Goal: Task Accomplishment & Management: Use online tool/utility

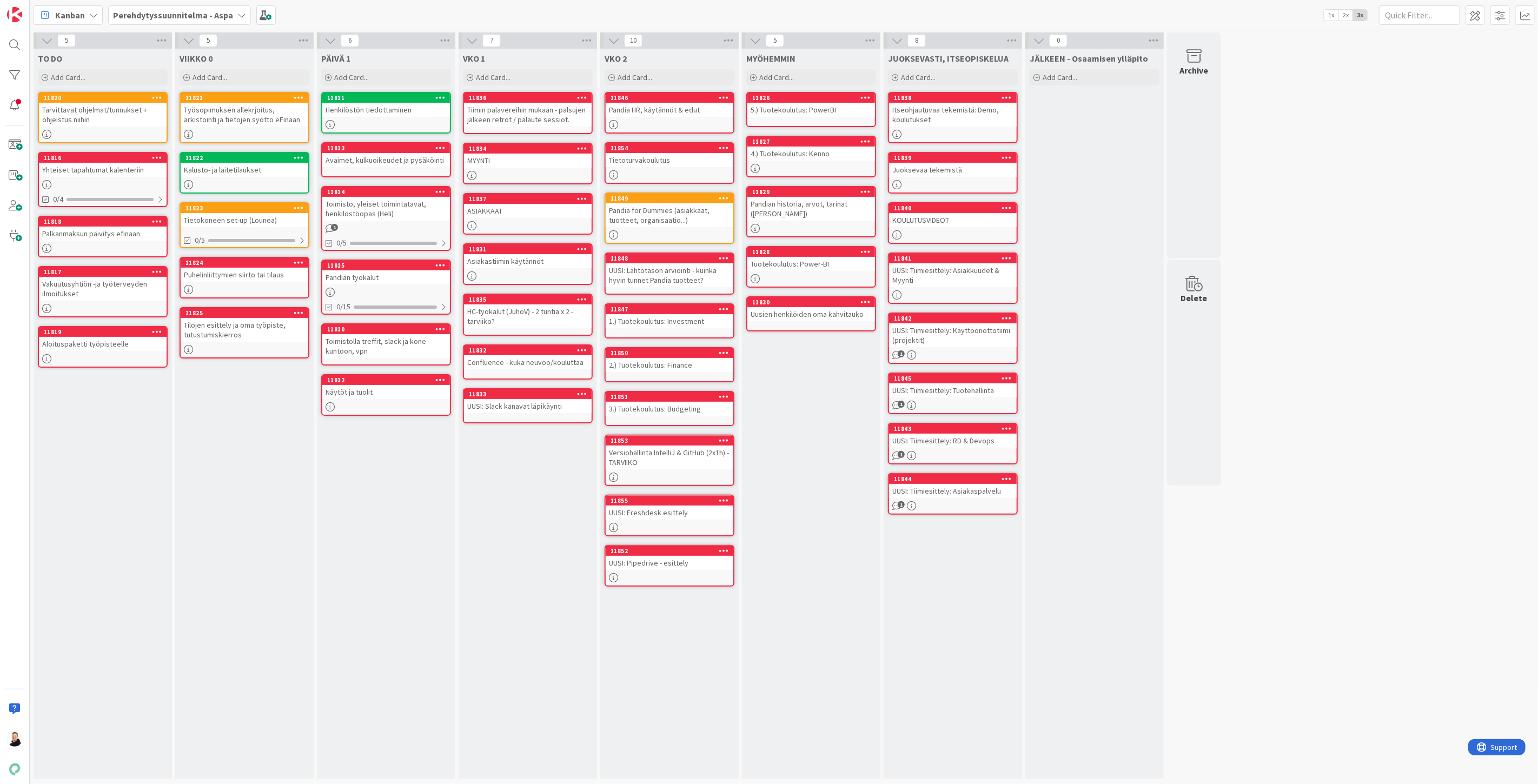
click at [231, 15] on div "Perehdytyssuunnitelma - Aspa" at bounding box center [179, 15] width 143 height 20
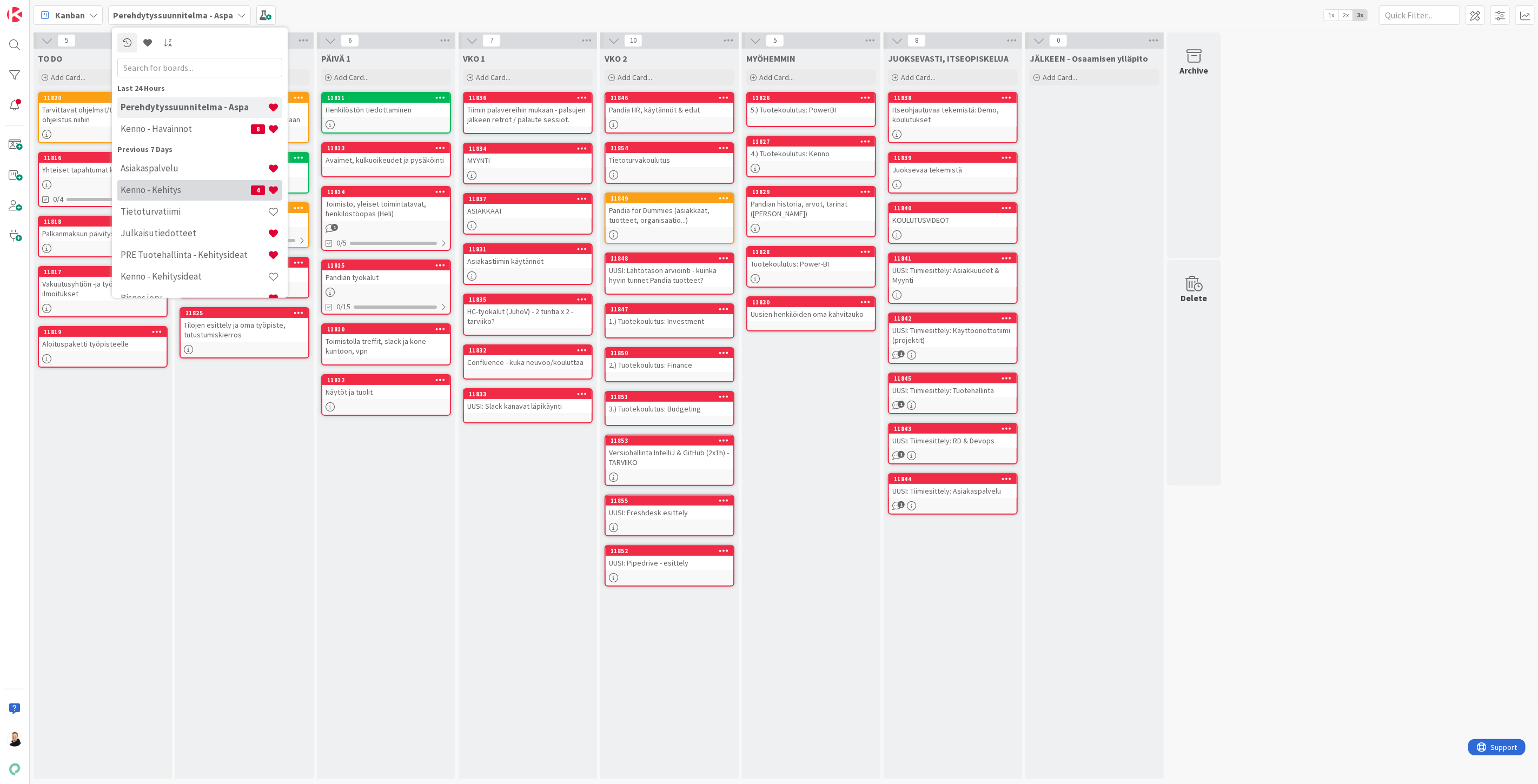
click at [171, 199] on div "Kenno - Kehitys 4" at bounding box center [200, 189] width 165 height 20
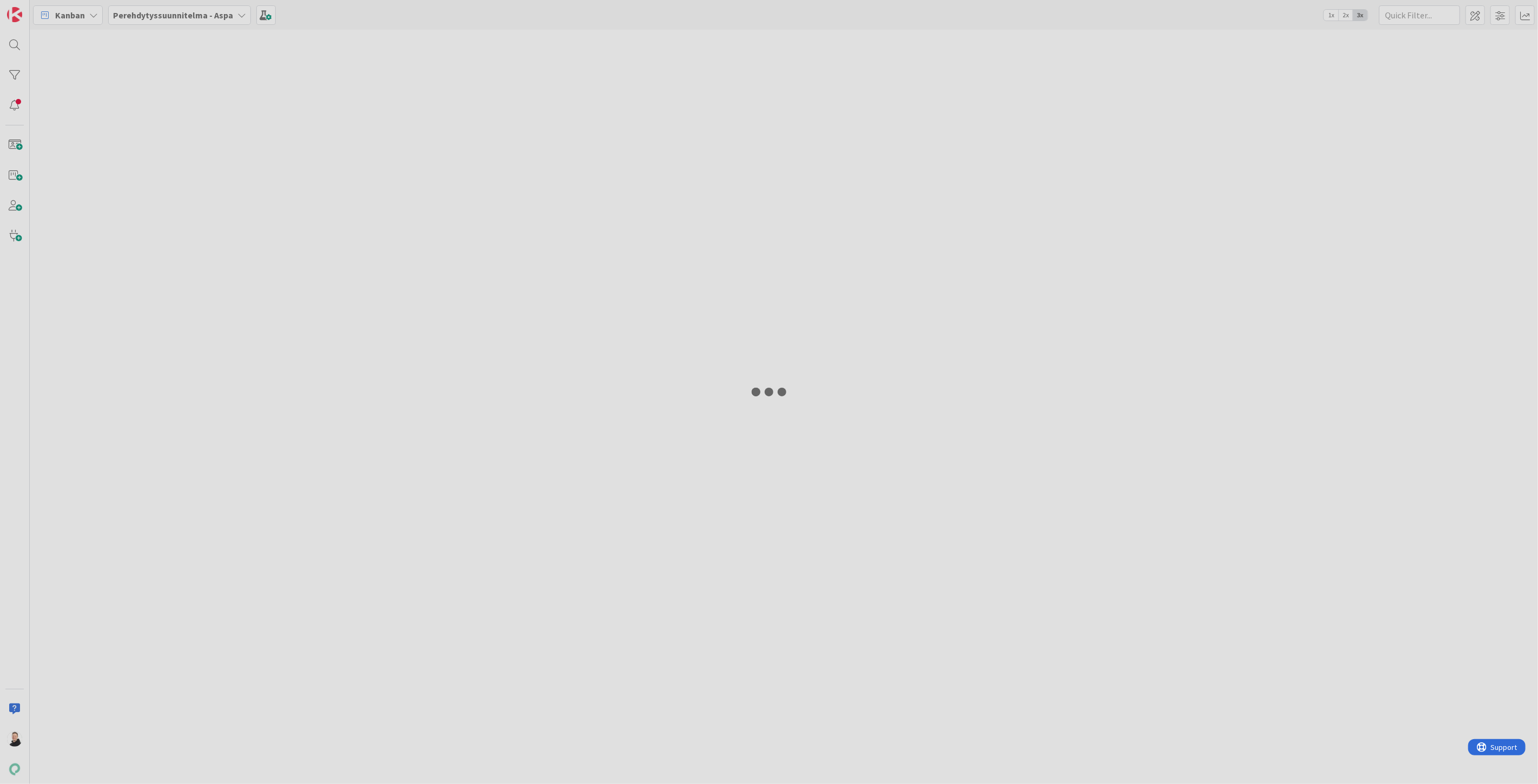
click at [202, 14] on div at bounding box center [769, 392] width 1538 height 784
click at [202, 14] on div "Kanban Perehdytyssuunnitelma - Aspa 1x 2x 3x" at bounding box center [784, 392] width 1508 height 784
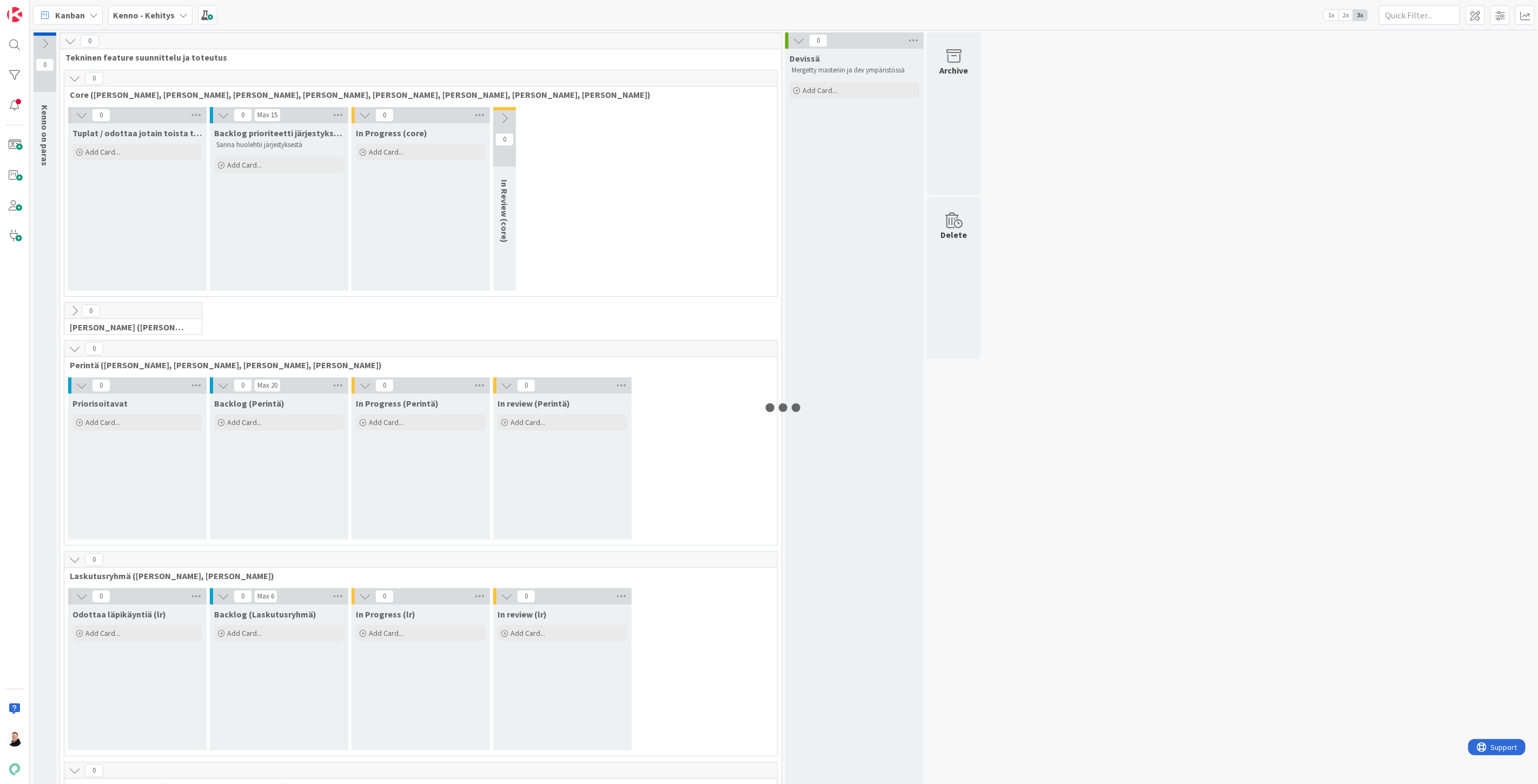
click at [166, 14] on b "Kenno - Kehitys" at bounding box center [143, 15] width 62 height 11
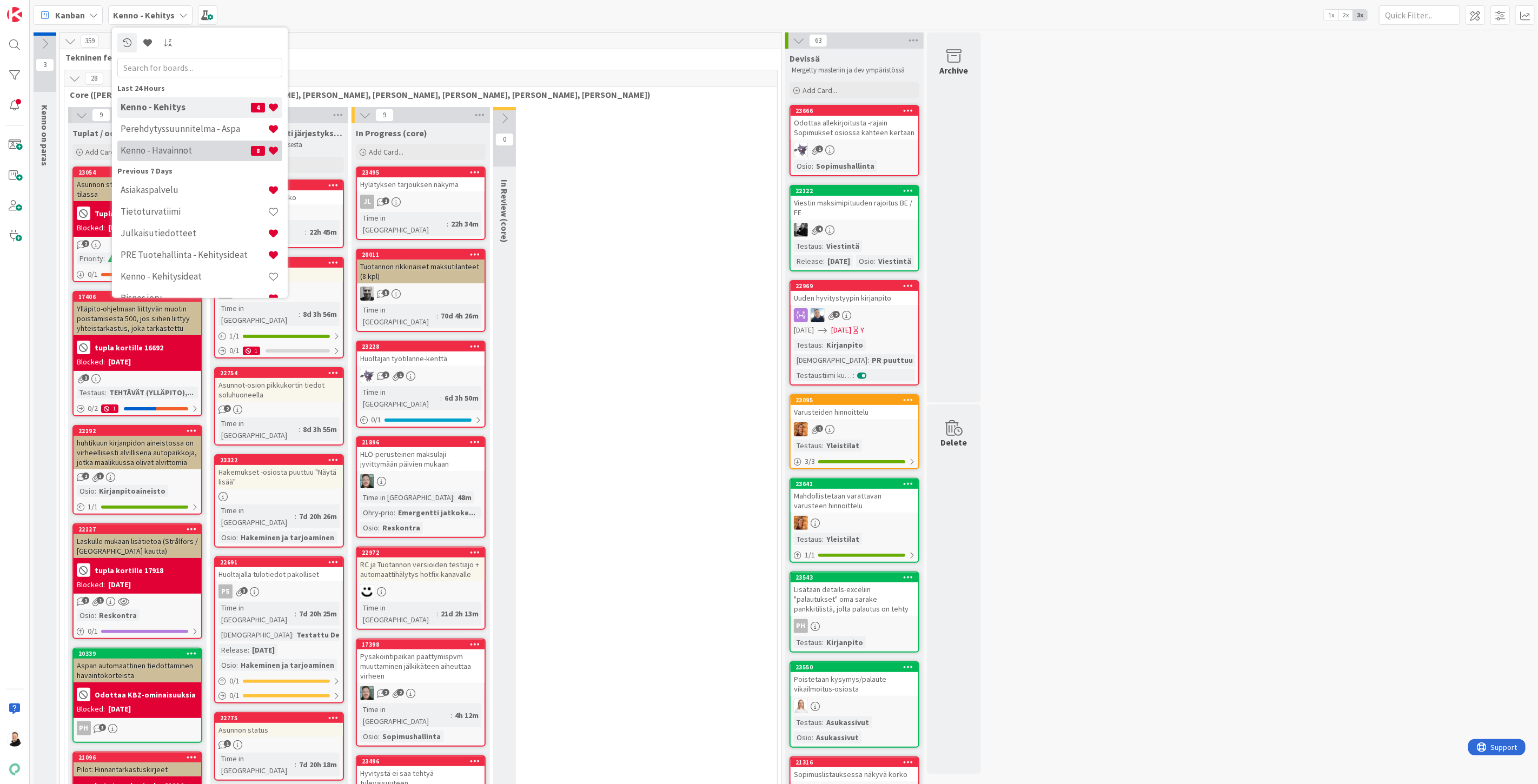
click at [146, 152] on h4 "Kenno - Havainnot" at bounding box center [185, 150] width 131 height 11
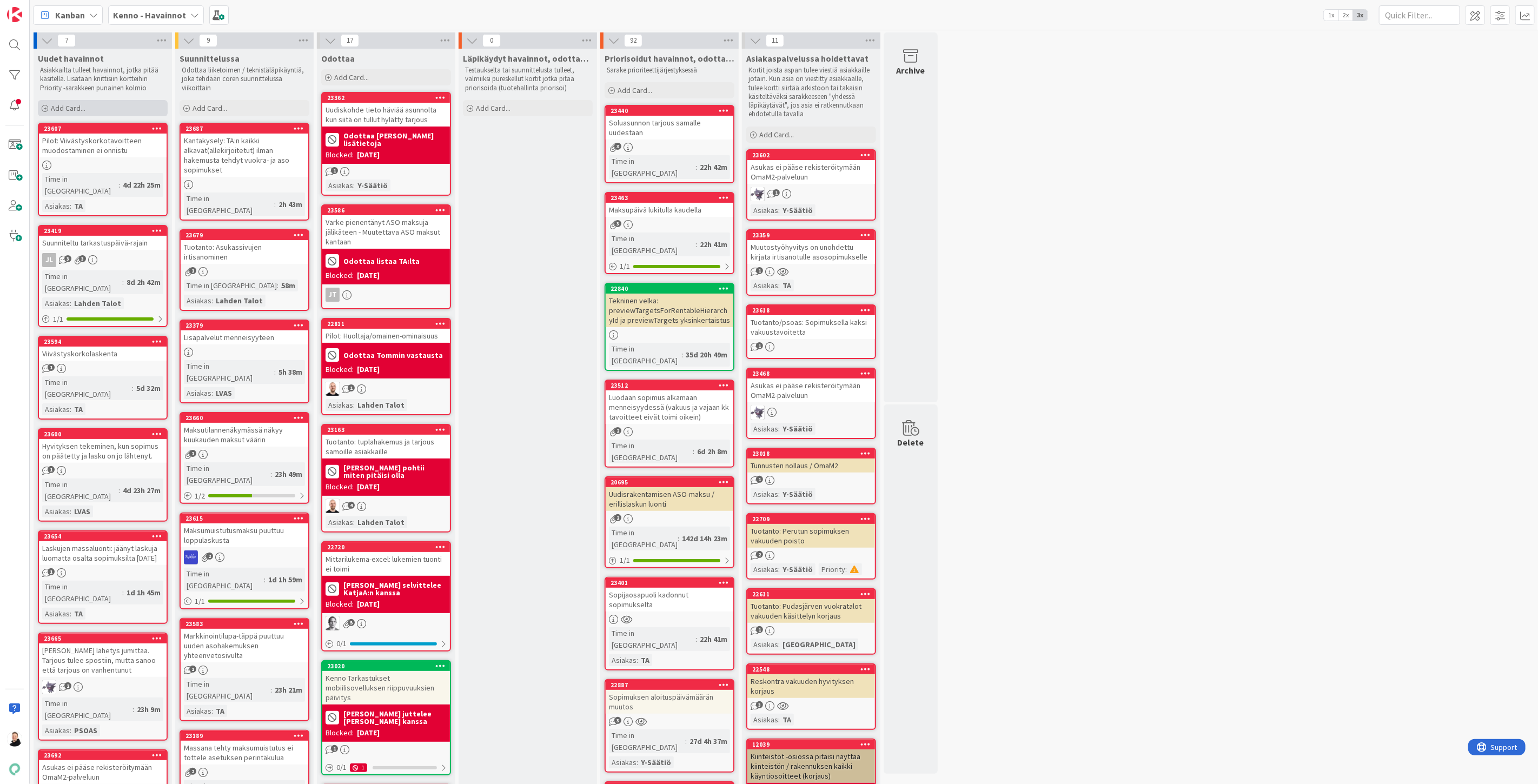
click at [62, 108] on span "Add Card..." at bounding box center [68, 108] width 35 height 9
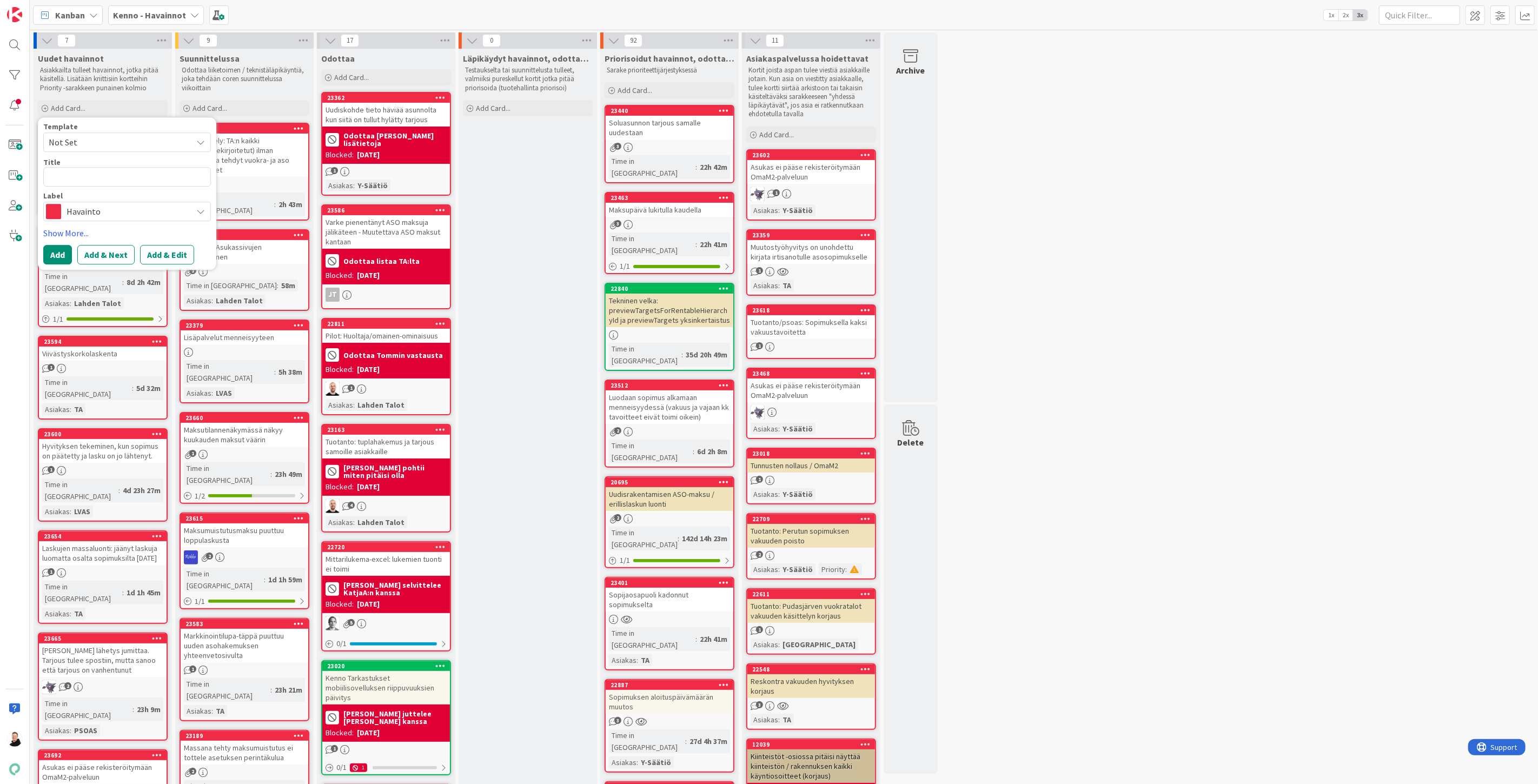
click at [91, 168] on textarea at bounding box center [127, 177] width 168 height 20
click at [66, 181] on textarea at bounding box center [127, 177] width 168 height 20
paste textarea "Sopimuksen kirjauksissa olevien liitteiden näkyminen"
type textarea "x"
type textarea "Sopimuksen kirjauksissa olevien liitteiden näkyminen"
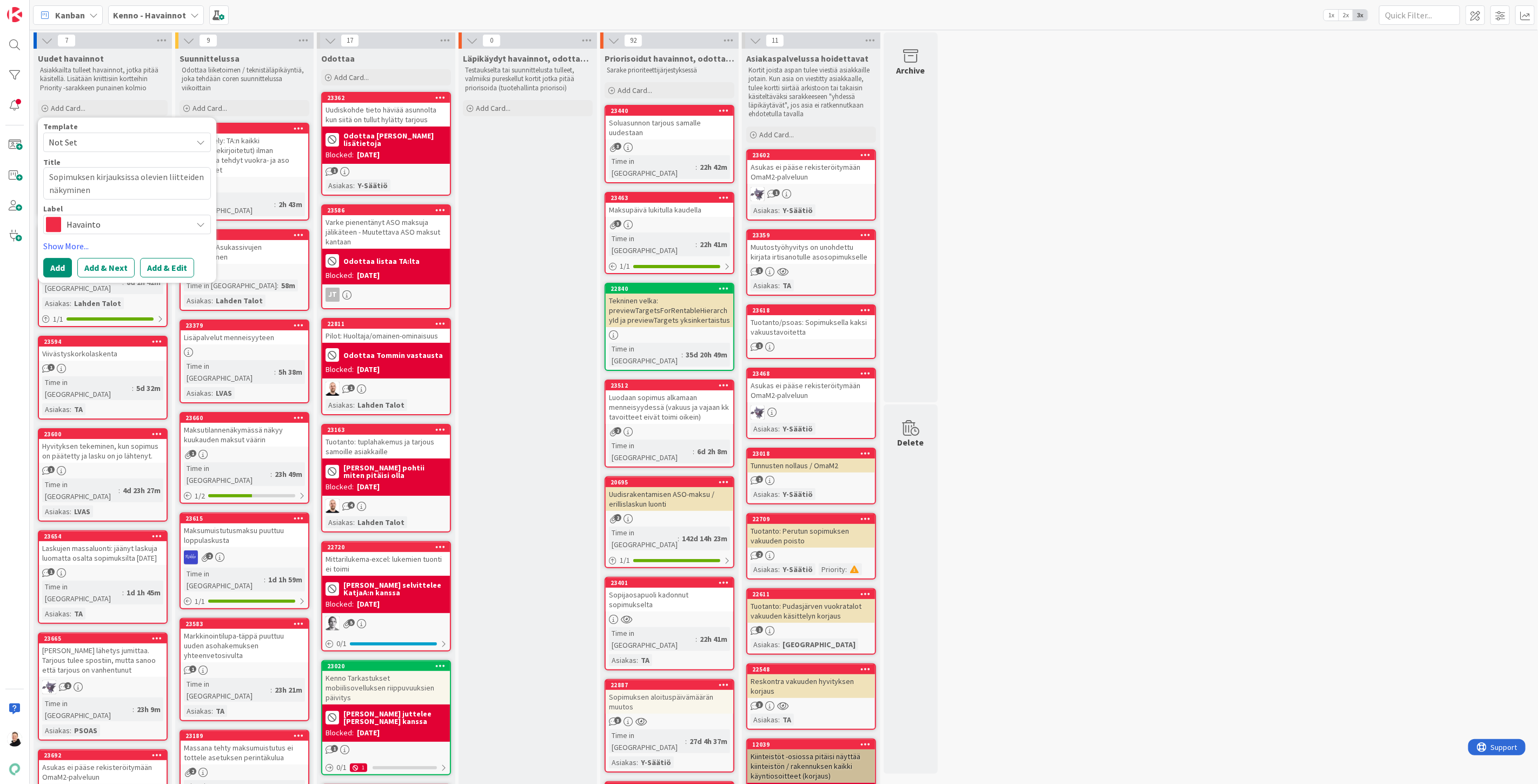
click at [166, 269] on button "Add & Edit" at bounding box center [167, 267] width 54 height 20
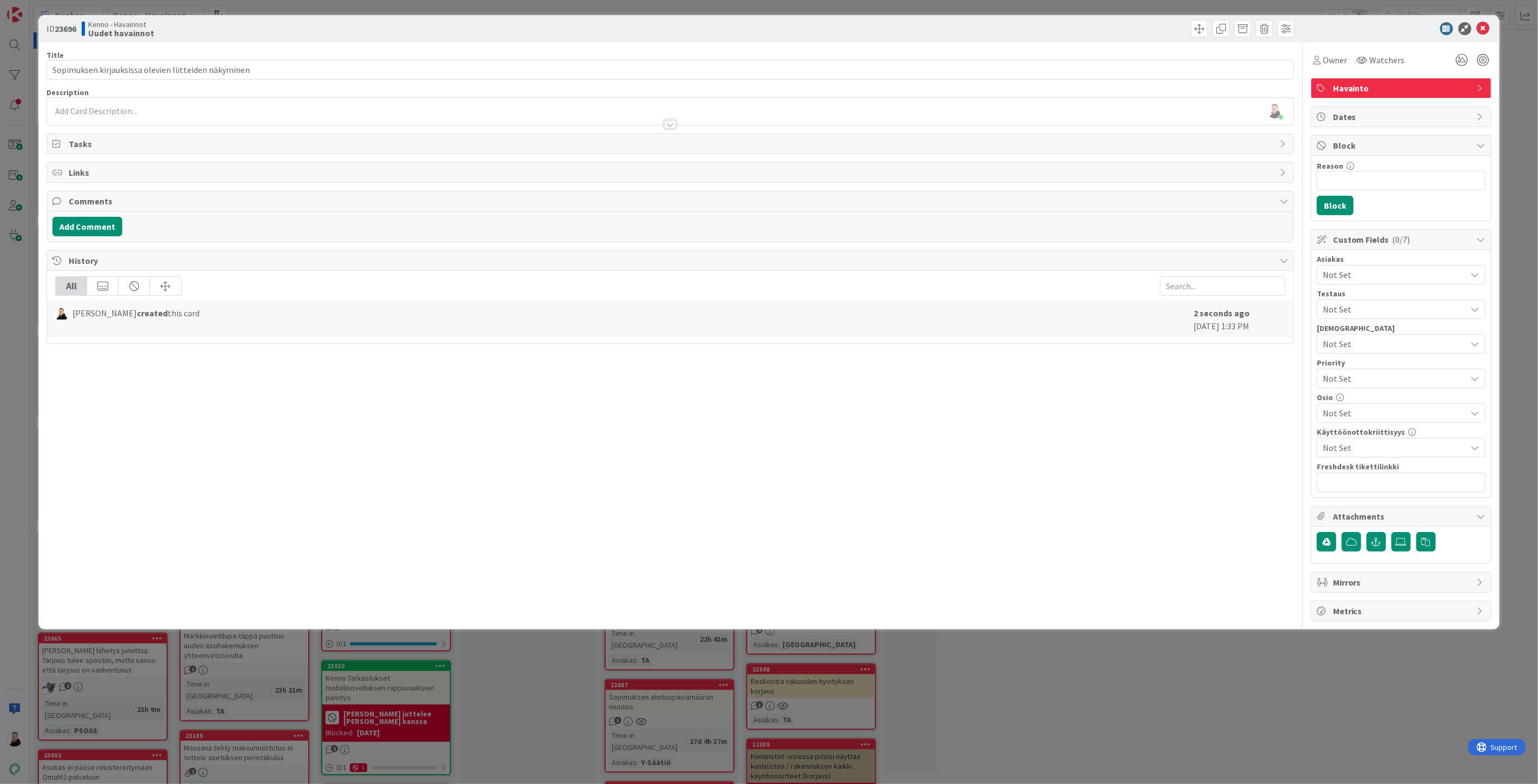
click at [63, 112] on div "[PERSON_NAME] just joined" at bounding box center [671, 112] width 1246 height 27
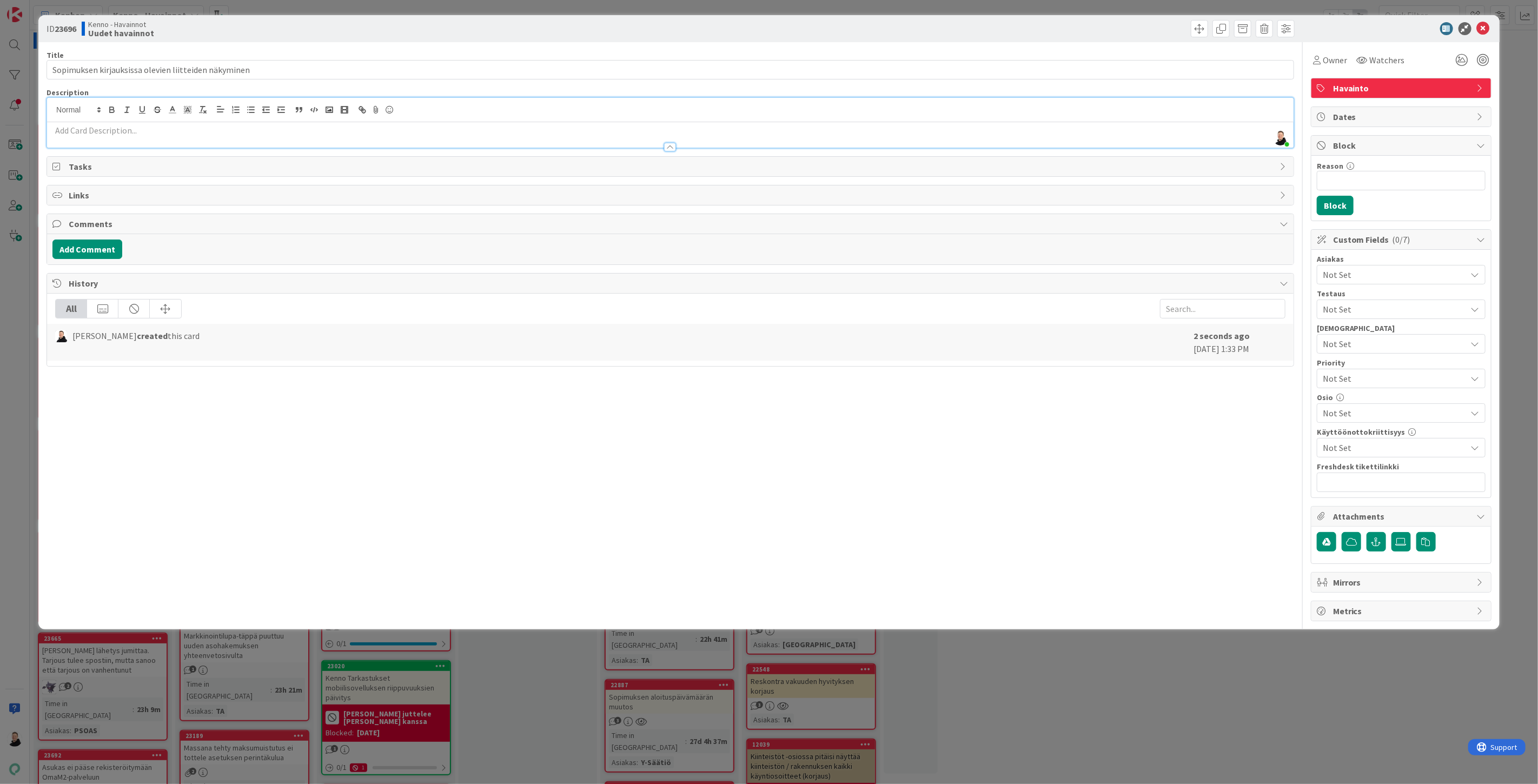
click at [67, 139] on div at bounding box center [671, 141] width 1246 height 11
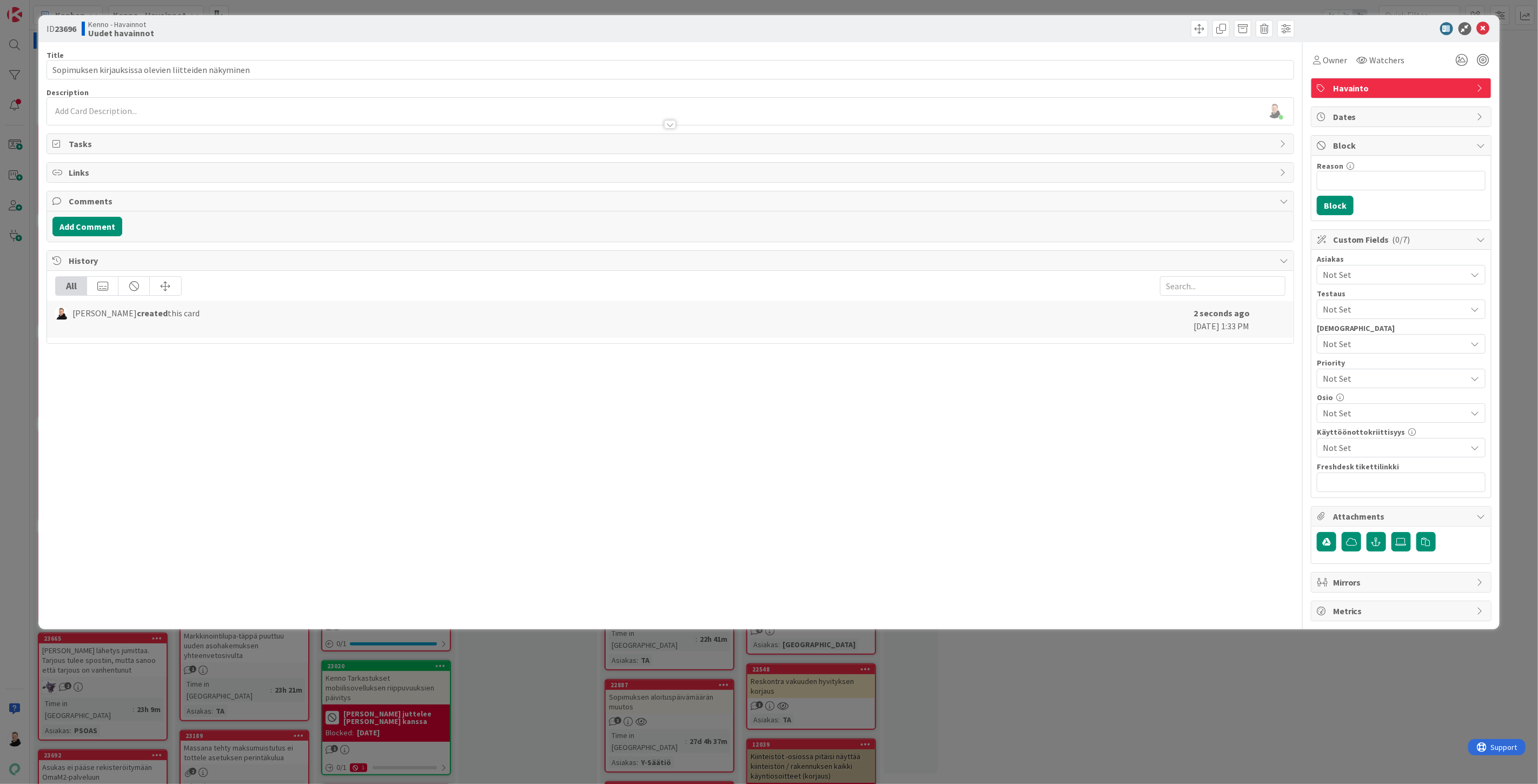
click at [62, 114] on div at bounding box center [671, 119] width 1246 height 11
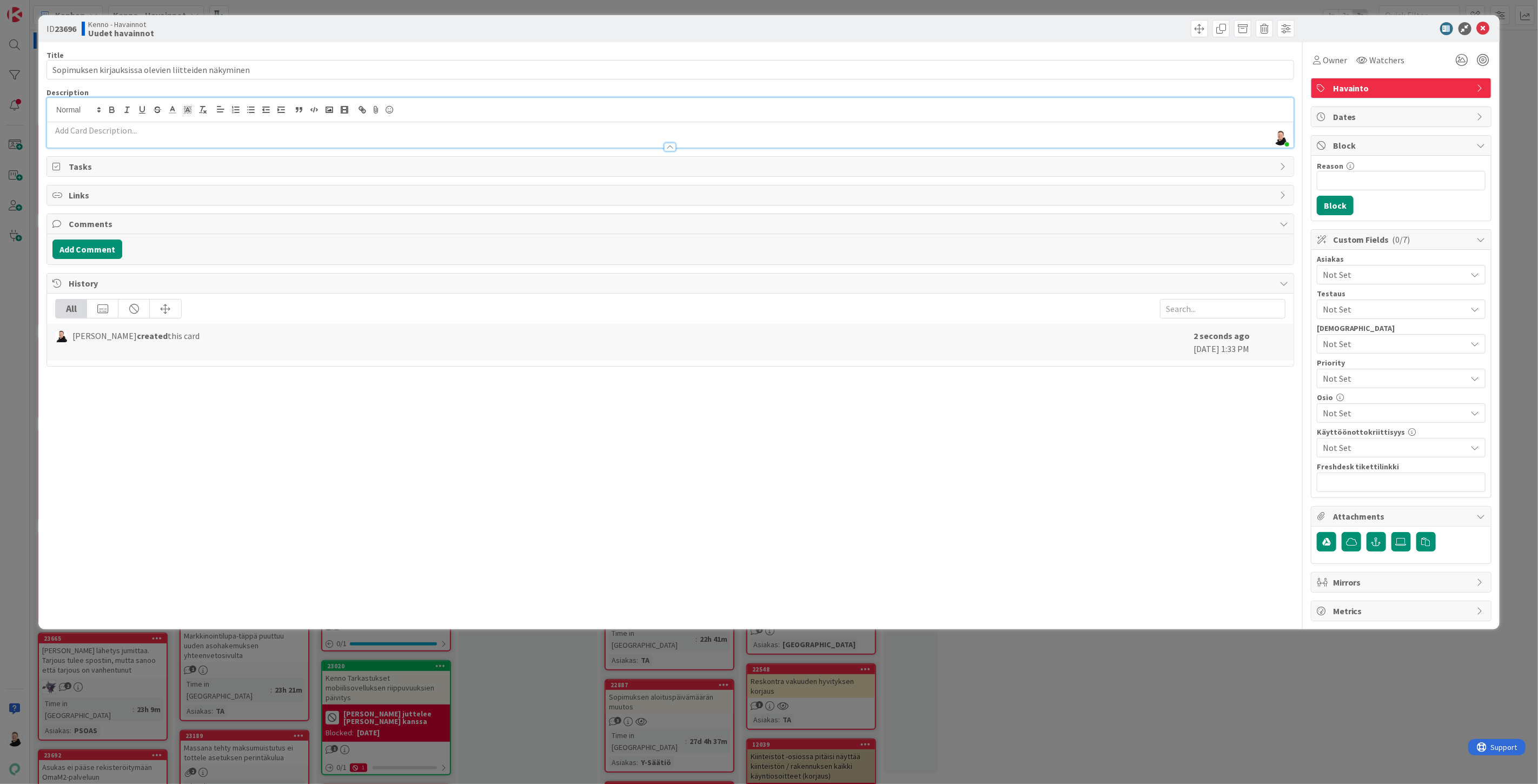
click at [66, 129] on p at bounding box center [671, 131] width 1236 height 12
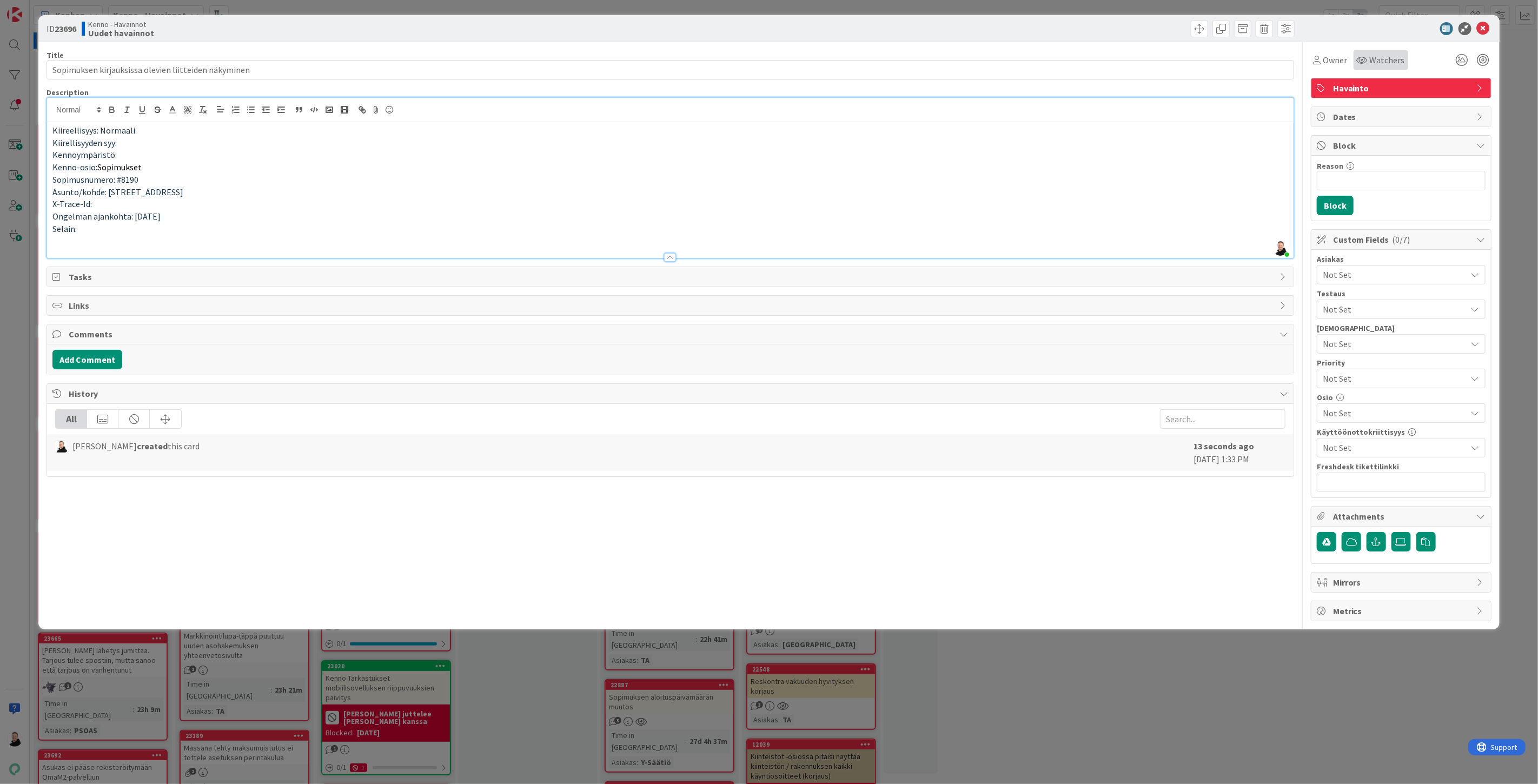
click at [1376, 62] on span "Watchers" at bounding box center [1387, 60] width 35 height 13
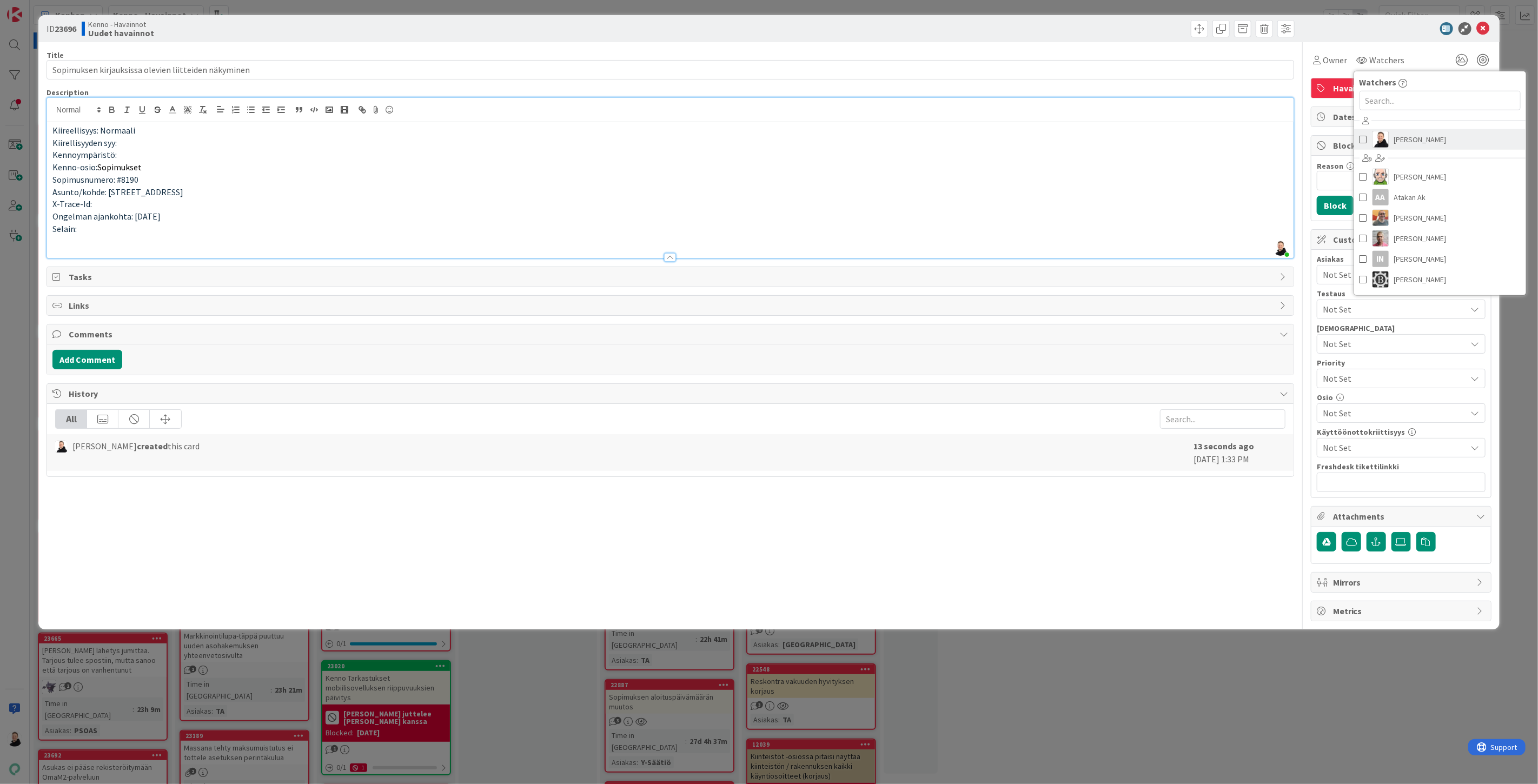
click at [1391, 141] on link "[PERSON_NAME]" at bounding box center [1440, 139] width 172 height 20
click at [1194, 171] on p "Kenno-osio: Sopimukset" at bounding box center [671, 167] width 1236 height 12
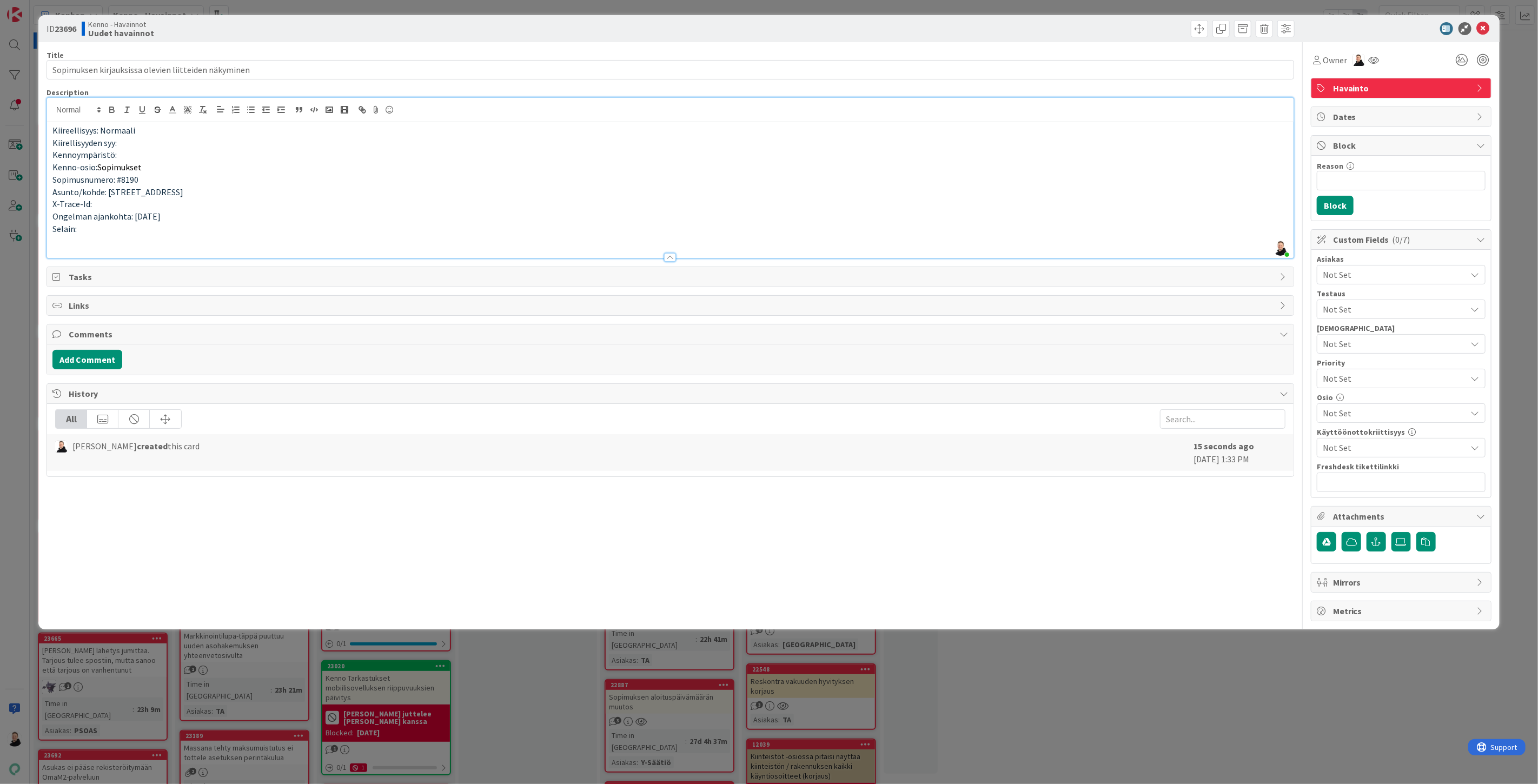
click at [1418, 271] on span "Not Set" at bounding box center [1395, 274] width 144 height 13
click at [1349, 304] on link "TA" at bounding box center [1399, 300] width 172 height 20
click at [1190, 233] on p "Selain:" at bounding box center [671, 229] width 1236 height 12
click at [1371, 413] on span "Not Set" at bounding box center [1395, 413] width 144 height 13
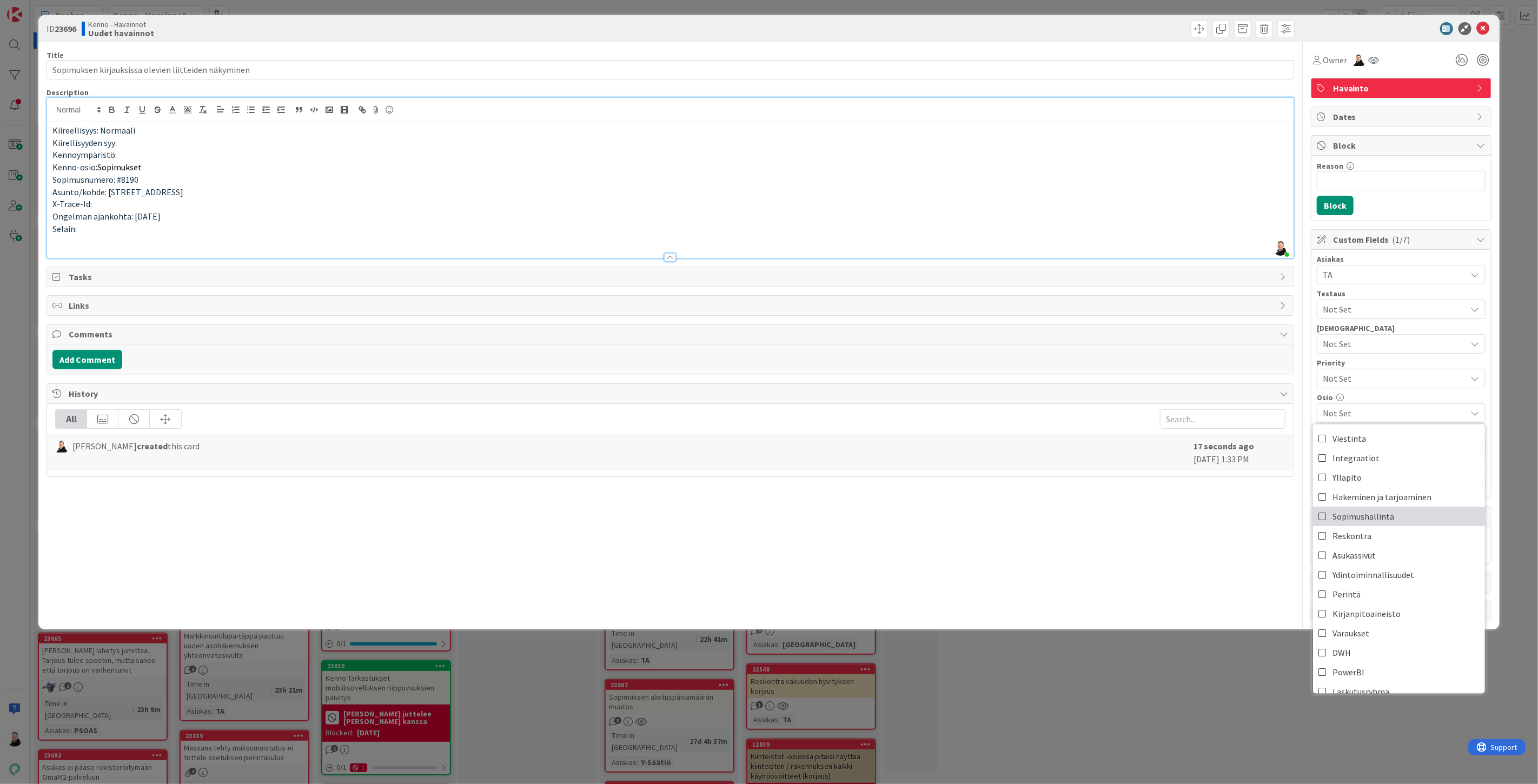
click at [1334, 520] on span "Sopimushallinta" at bounding box center [1363, 516] width 62 height 16
click at [106, 238] on p at bounding box center [671, 241] width 1236 height 12
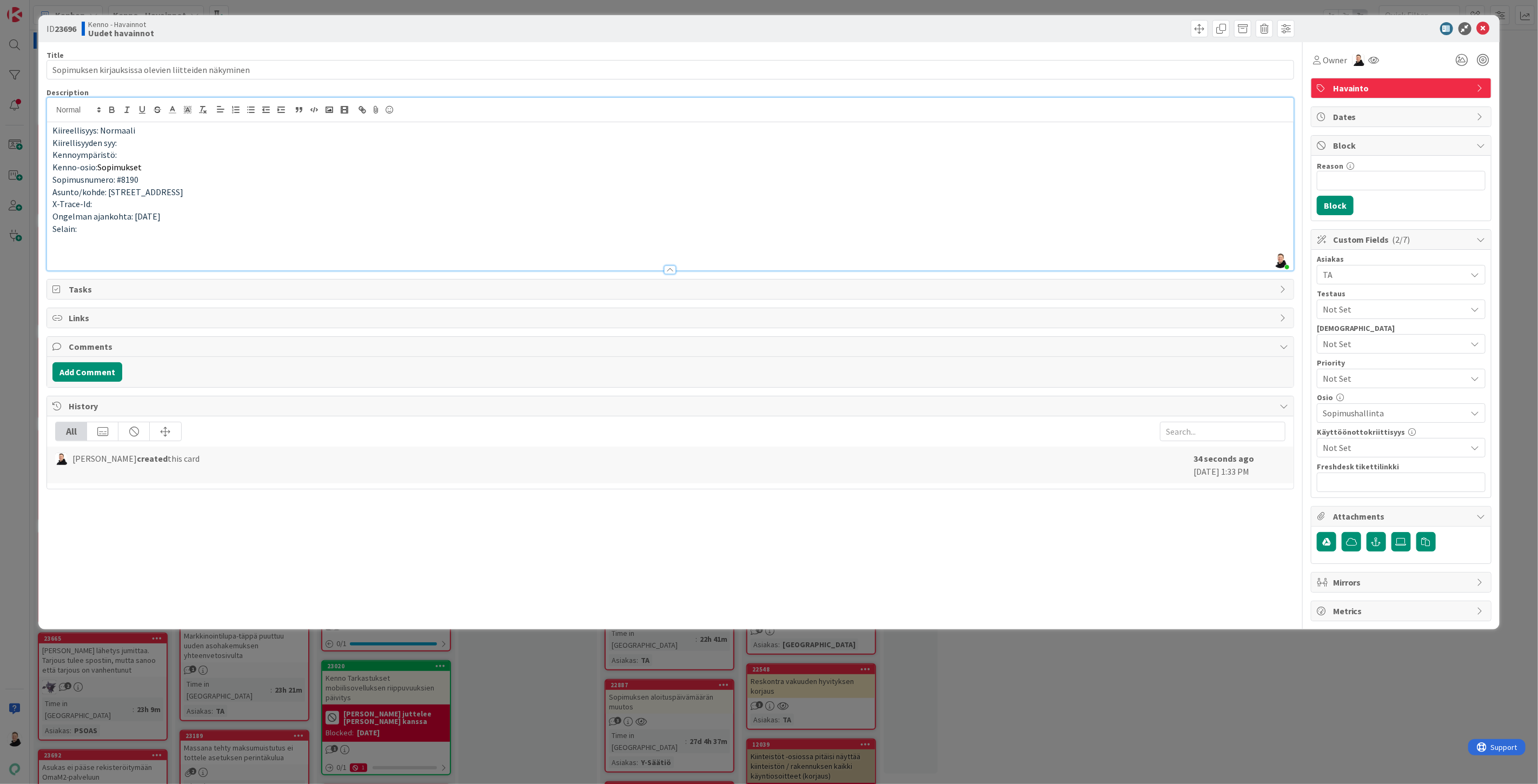
click at [72, 249] on p at bounding box center [671, 253] width 1236 height 12
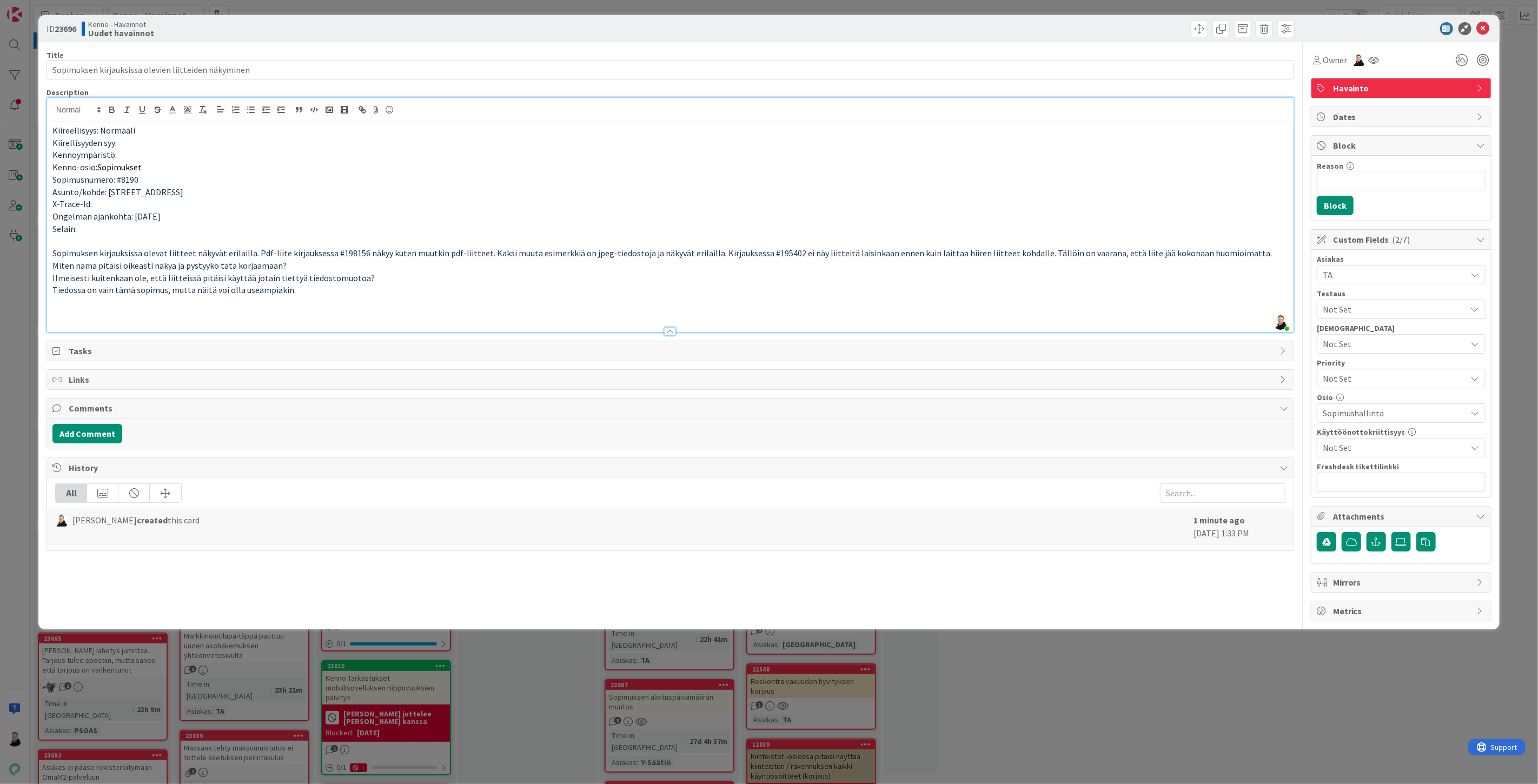
click at [62, 312] on p at bounding box center [671, 315] width 1236 height 12
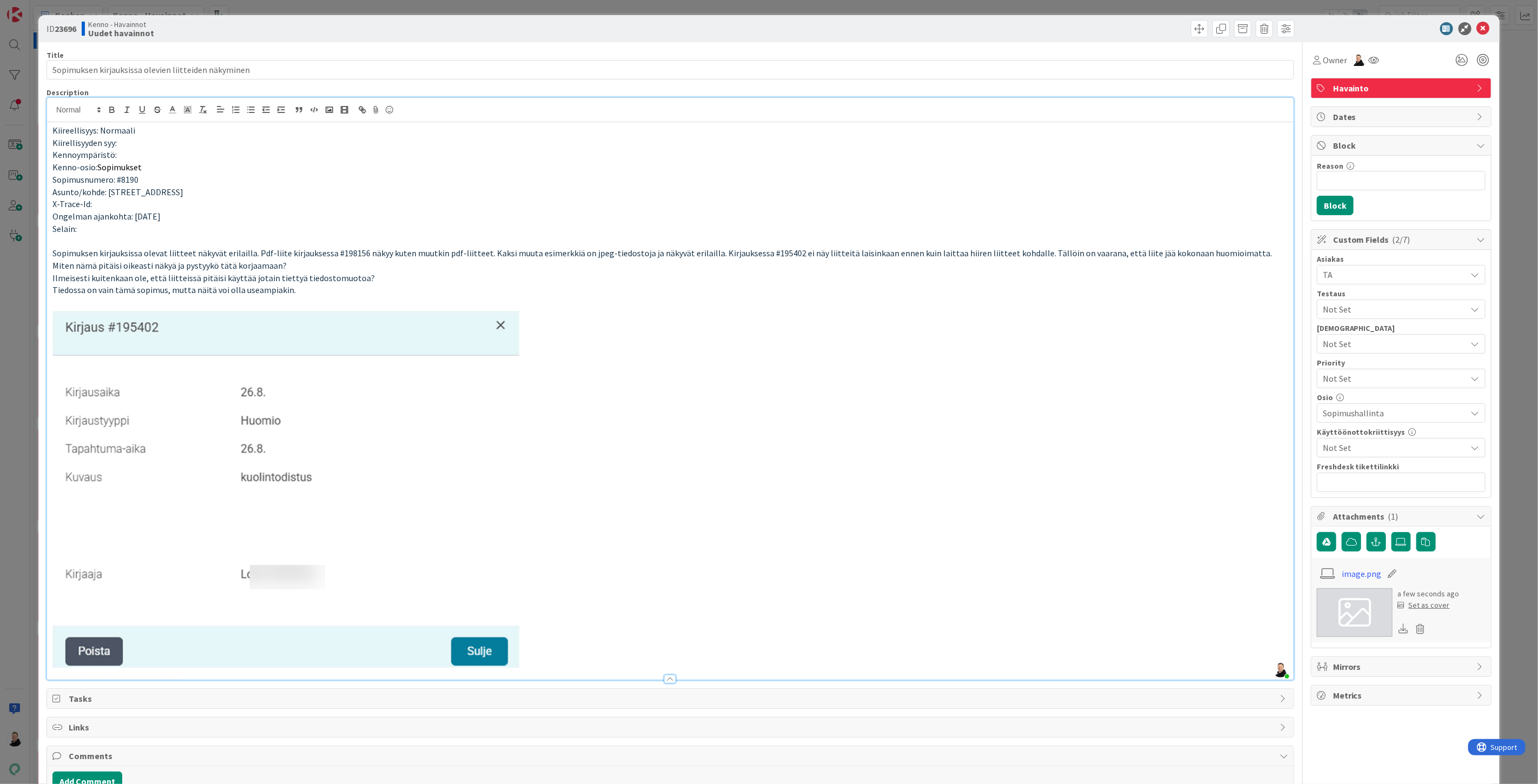
click at [608, 644] on p at bounding box center [671, 488] width 1236 height 360
click at [1380, 482] on input "text" at bounding box center [1401, 482] width 168 height 20
paste input "[URL][DOMAIN_NAME]"
type input "[URL][DOMAIN_NAME]"
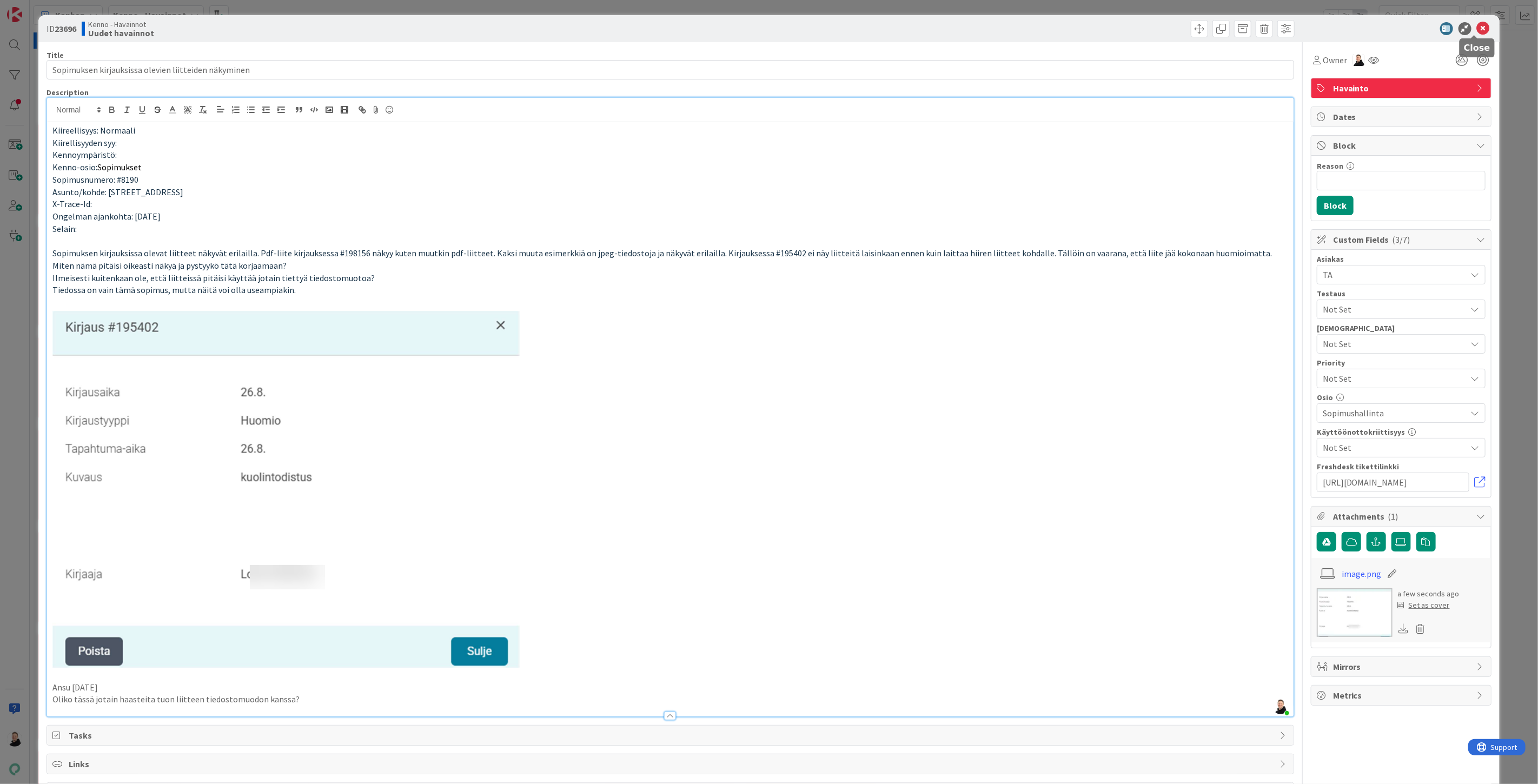
click at [1477, 26] on icon at bounding box center [1483, 28] width 13 height 13
